Goal: Task Accomplishment & Management: Complete application form

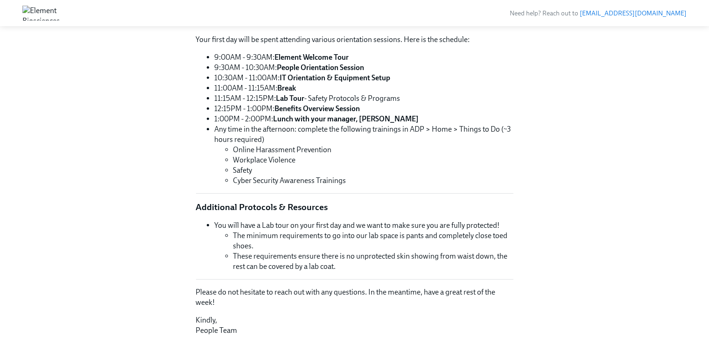
scroll to position [280, 0]
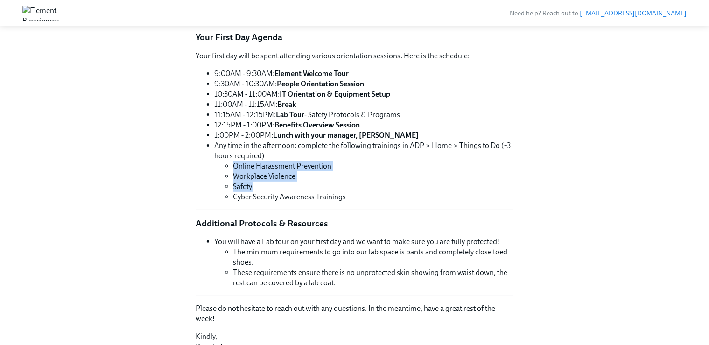
drag, startPoint x: 234, startPoint y: 165, endPoint x: 362, endPoint y: 187, distance: 129.8
click at [362, 187] on ul "Online Harassment Prevention Workplace Violence Safety Cyber Security Awareness…" at bounding box center [364, 181] width 299 height 41
click at [369, 173] on li "Workplace Violence" at bounding box center [373, 176] width 280 height 10
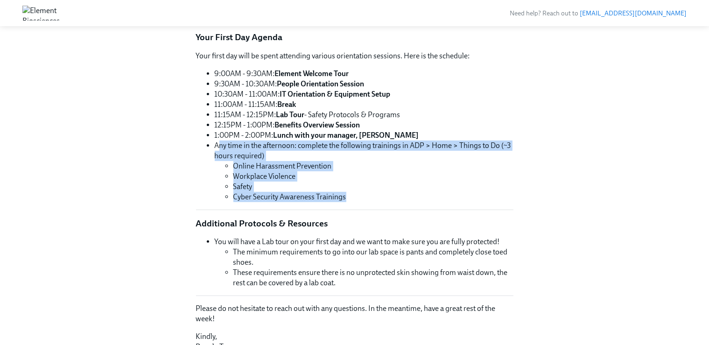
drag, startPoint x: 217, startPoint y: 145, endPoint x: 377, endPoint y: 193, distance: 167.2
click at [377, 193] on li "Any time in the afternoon: complete the following trainings in ADP > Home > Thi…" at bounding box center [364, 171] width 299 height 62
click at [239, 165] on li "Online Harassment Prevention" at bounding box center [373, 166] width 280 height 10
drag, startPoint x: 215, startPoint y: 145, endPoint x: 373, endPoint y: 205, distance: 169.1
click at [373, 205] on div "Hi Zengyu! This is your personal task list for Element Onboarding at Element Bi…" at bounding box center [354, 189] width 317 height 843
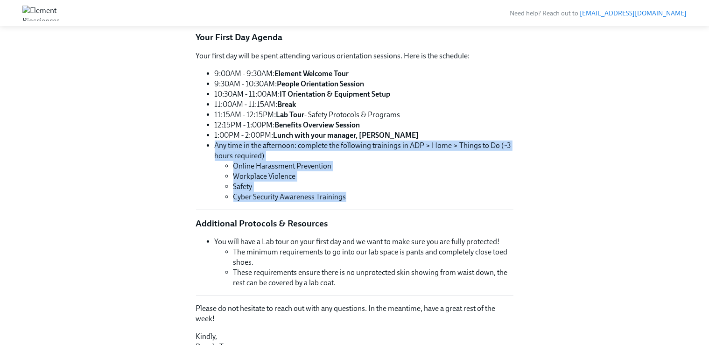
copy ul "Any time in the afternoon: complete the following trainings in ADP > Home > Thi…"
click at [456, 172] on li "Workplace Violence" at bounding box center [373, 176] width 280 height 10
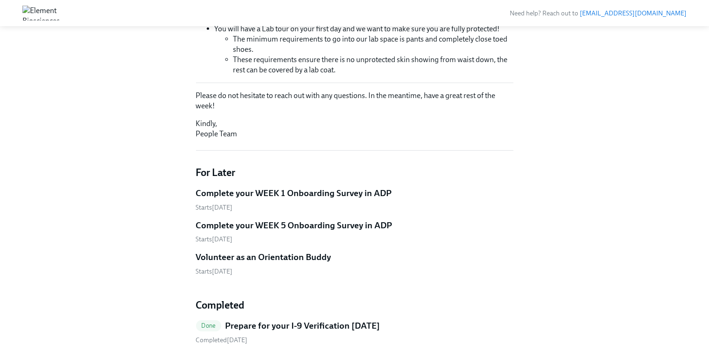
scroll to position [569, 0]
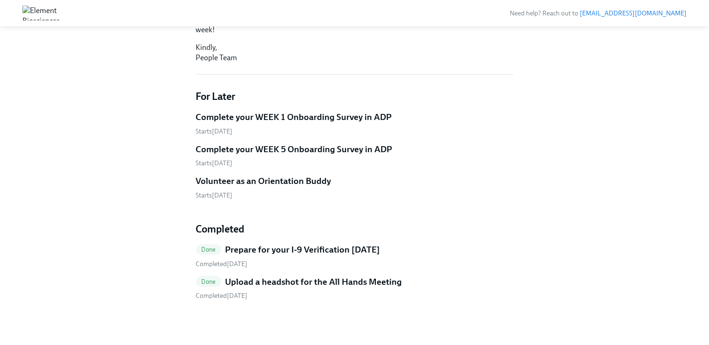
click at [306, 282] on h5 "Upload a headshot for the All Hands Meeting" at bounding box center [313, 282] width 177 height 12
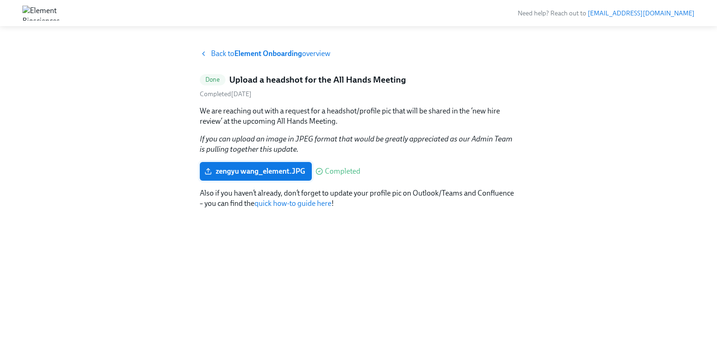
click at [279, 171] on span "zengyu wang_element.JPG" at bounding box center [255, 171] width 99 height 9
click at [0, 0] on input "zengyu wang_element.JPG" at bounding box center [0, 0] width 0 height 0
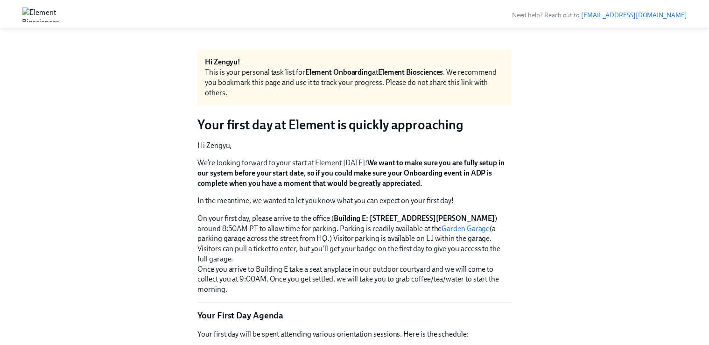
scroll to position [569, 0]
